Goal: Task Accomplishment & Management: Use online tool/utility

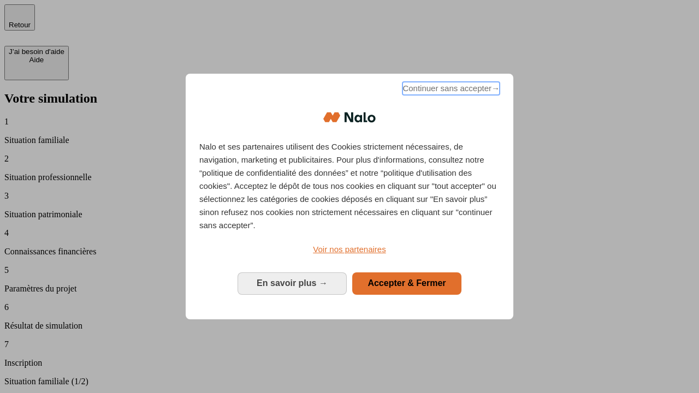
click at [450, 90] on span "Continuer sans accepter →" at bounding box center [451, 88] width 97 height 13
